Goal: Find specific page/section: Find specific page/section

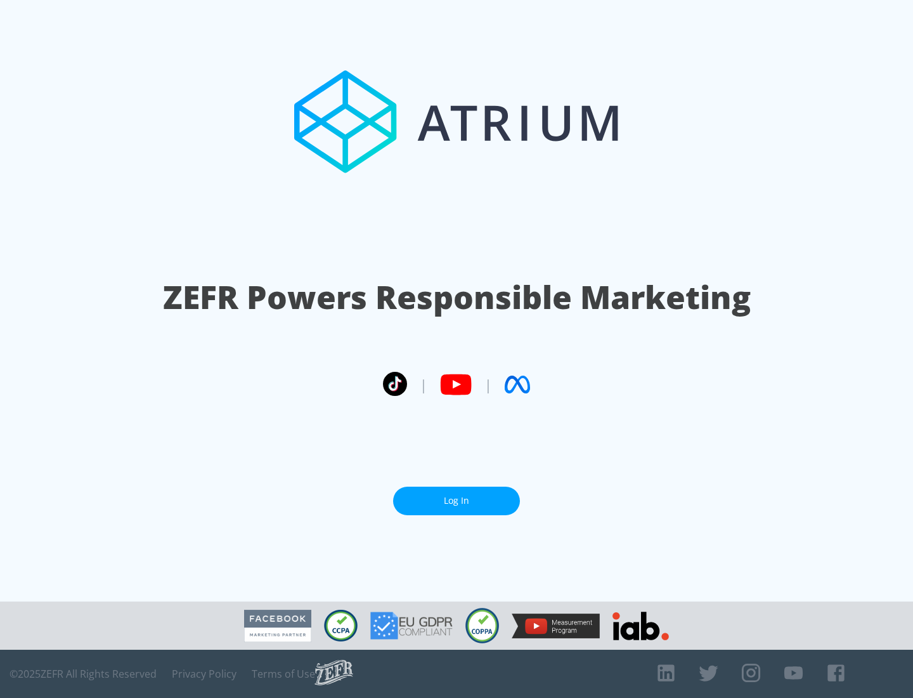
click at [457, 500] on link "Log In" at bounding box center [456, 500] width 127 height 29
